Goal: Task Accomplishment & Management: Manage account settings

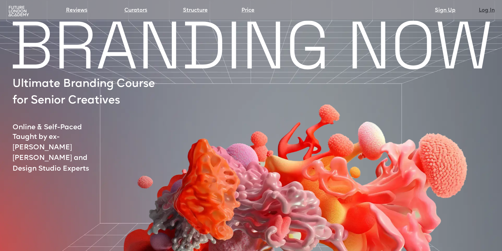
click at [483, 10] on link "Log In" at bounding box center [487, 10] width 16 height 8
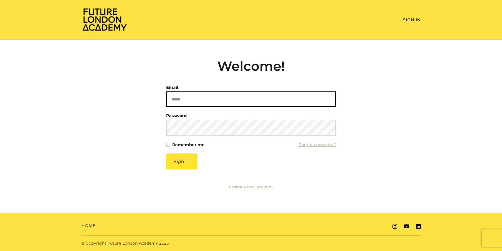
click at [179, 96] on input "Email" at bounding box center [251, 98] width 170 height 15
click at [179, 97] on input "Email" at bounding box center [251, 98] width 170 height 15
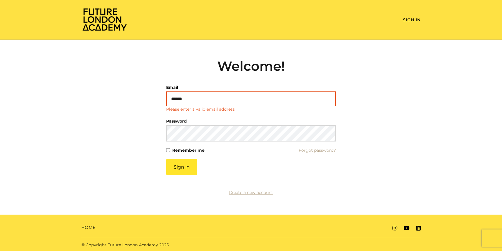
type input "******"
